Goal: Task Accomplishment & Management: Manage account settings

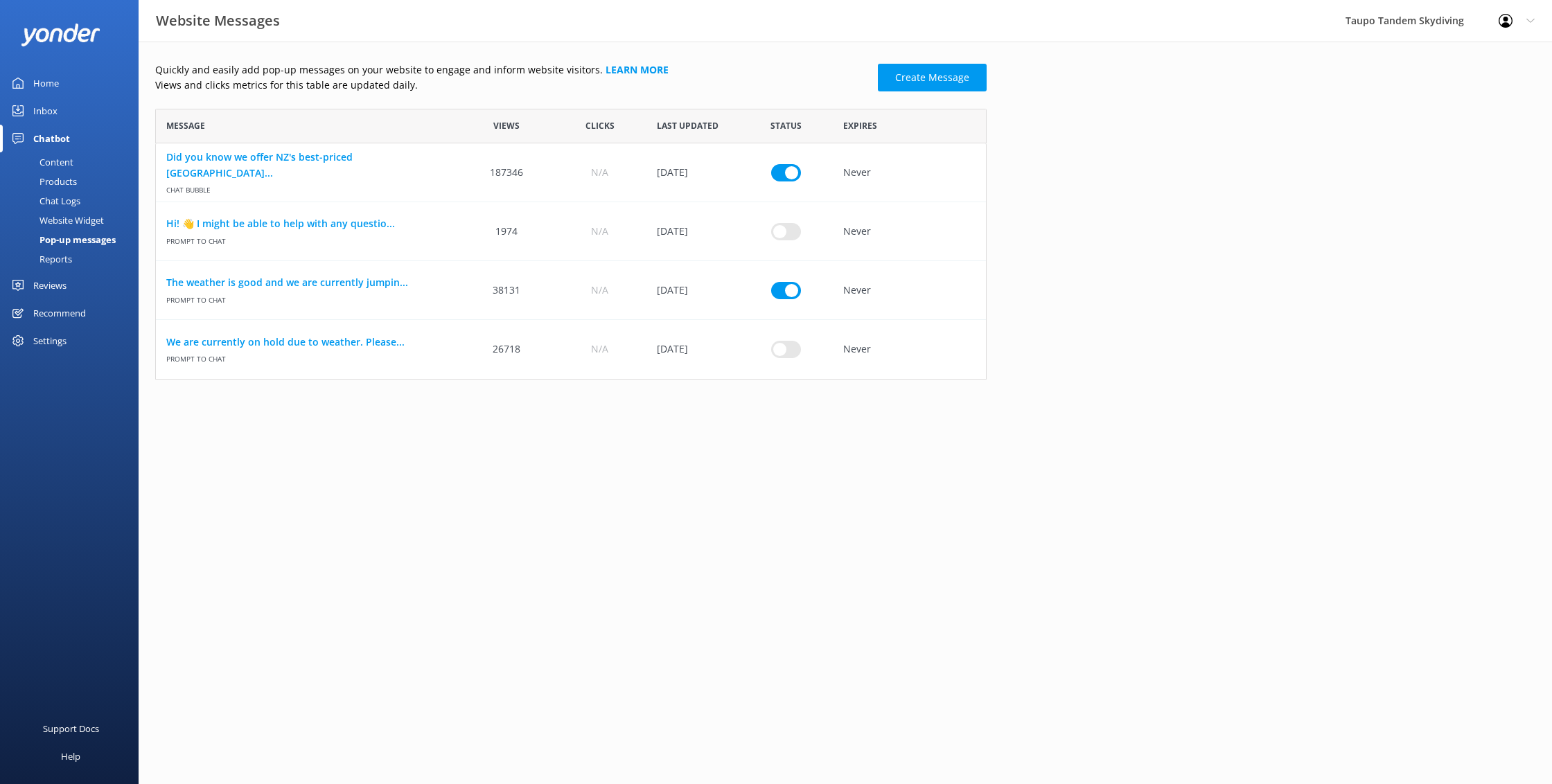
scroll to position [271, 831]
drag, startPoint x: 779, startPoint y: 291, endPoint x: 785, endPoint y: 315, distance: 24.7
click at [779, 291] on input "row" at bounding box center [785, 290] width 30 height 17
checkbox input "false"
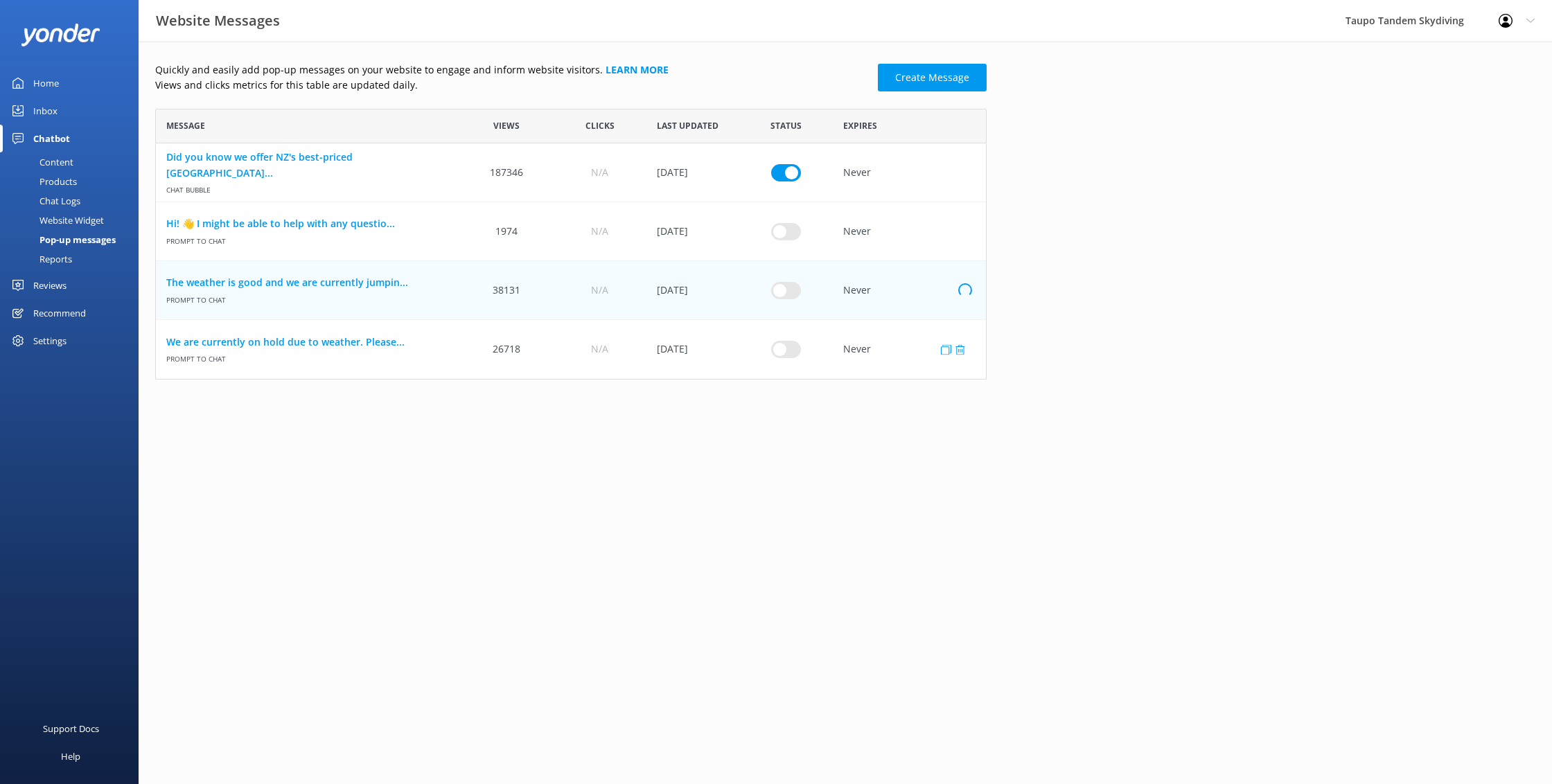
click at [786, 348] on input "row" at bounding box center [785, 350] width 30 height 17
checkbox input "true"
